Goal: Transaction & Acquisition: Download file/media

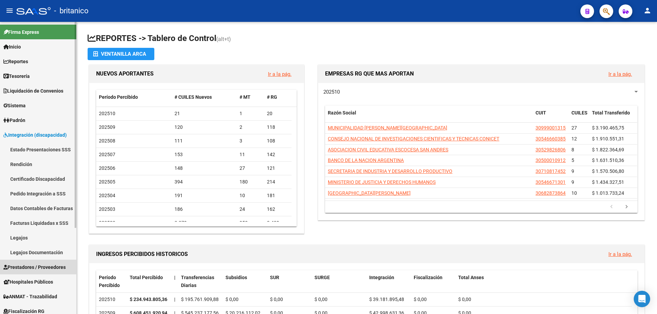
drag, startPoint x: 44, startPoint y: 267, endPoint x: 49, endPoint y: 263, distance: 5.6
click at [44, 266] on span "Prestadores / Proveedores" at bounding box center [34, 268] width 62 height 8
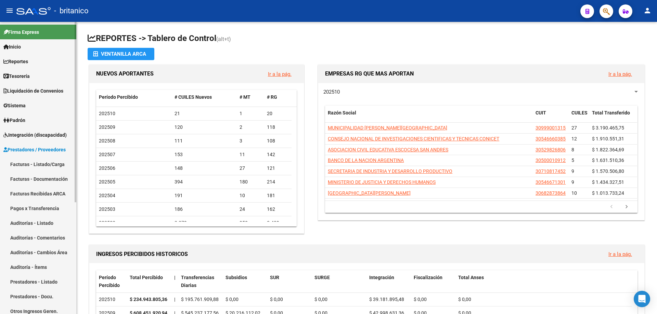
click at [28, 163] on link "Facturas - Listado/Carga" at bounding box center [38, 164] width 76 height 15
click at [44, 164] on link "Facturas - Listado/Carga" at bounding box center [38, 164] width 76 height 15
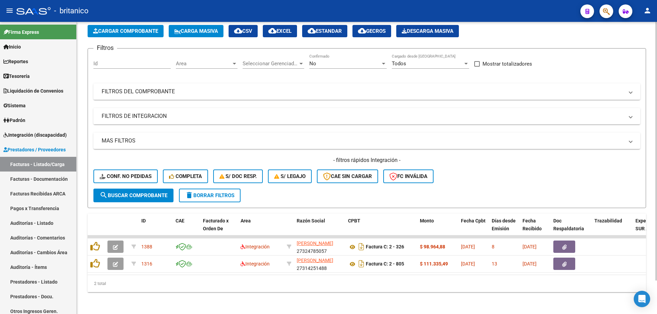
scroll to position [38, 0]
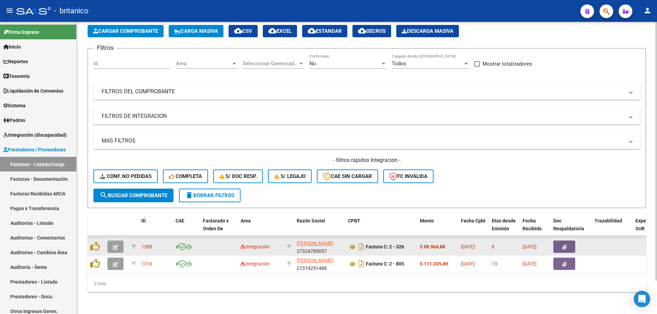
click at [566, 245] on icon "button" at bounding box center [564, 247] width 4 height 5
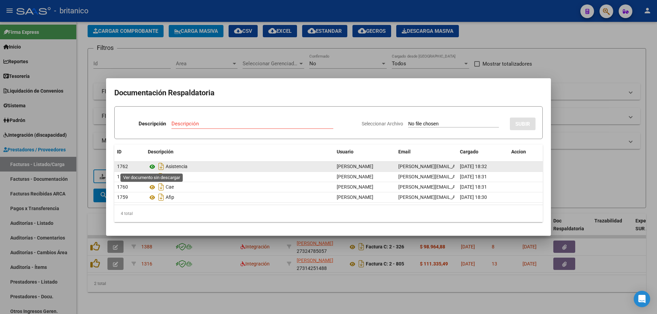
click at [151, 165] on icon at bounding box center [152, 167] width 9 height 8
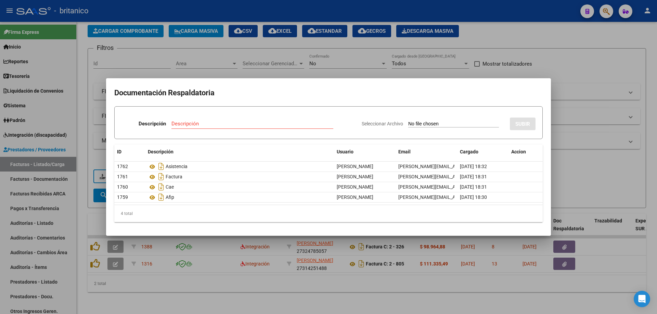
click at [403, 69] on div at bounding box center [328, 157] width 657 height 314
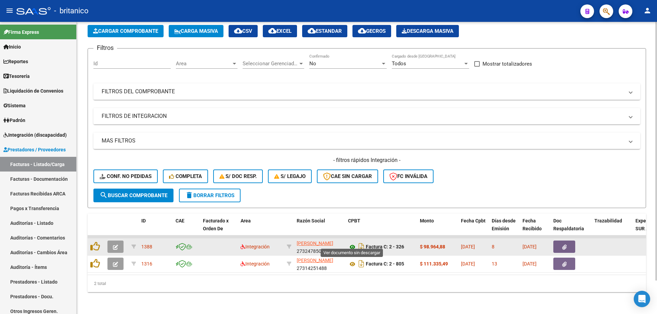
click at [351, 243] on icon at bounding box center [352, 247] width 9 height 8
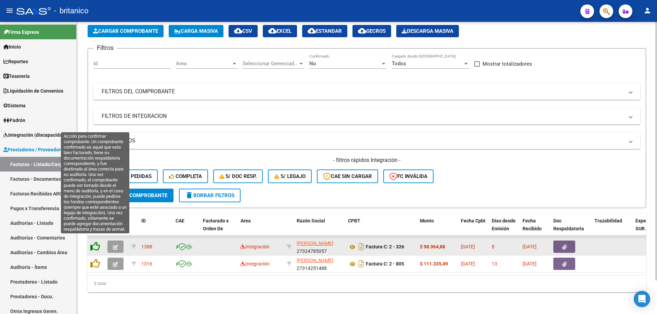
click at [93, 242] on icon at bounding box center [95, 247] width 10 height 10
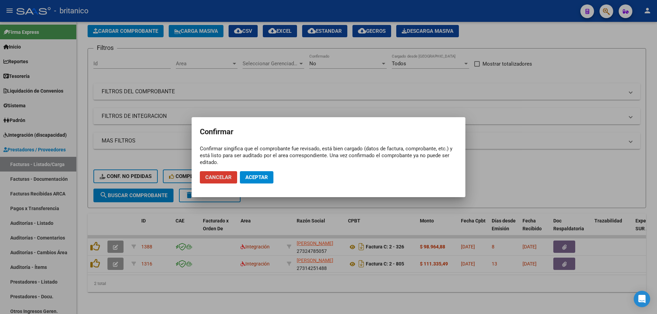
click at [257, 175] on span "Aceptar" at bounding box center [256, 177] width 23 height 6
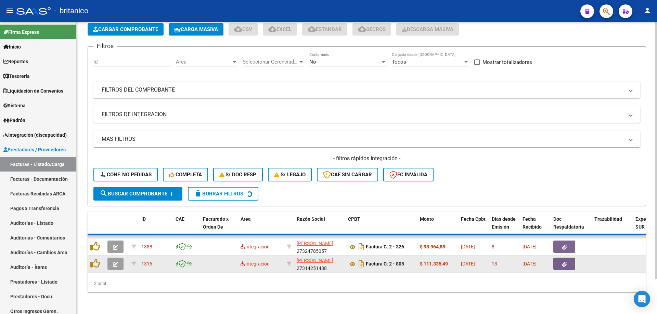
scroll to position [21, 0]
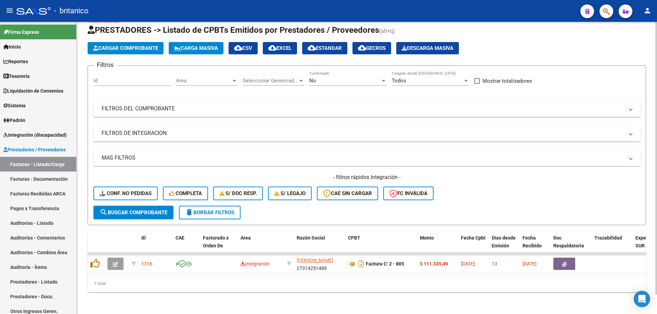
click at [561, 261] on button "button" at bounding box center [564, 264] width 22 height 12
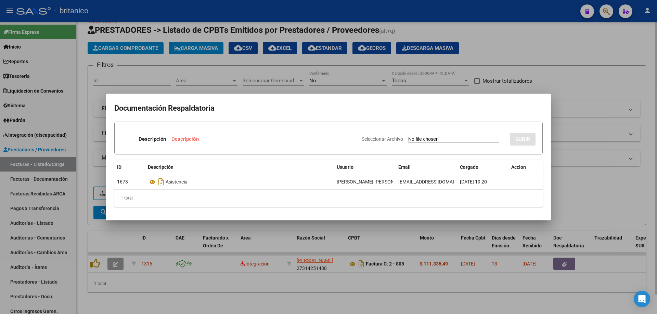
click at [599, 189] on div at bounding box center [328, 157] width 657 height 314
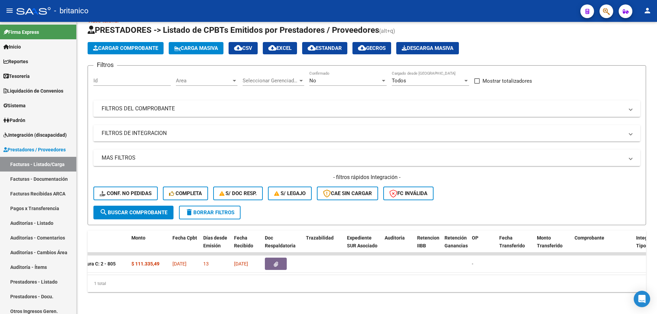
scroll to position [0, 0]
